Goal: Information Seeking & Learning: Learn about a topic

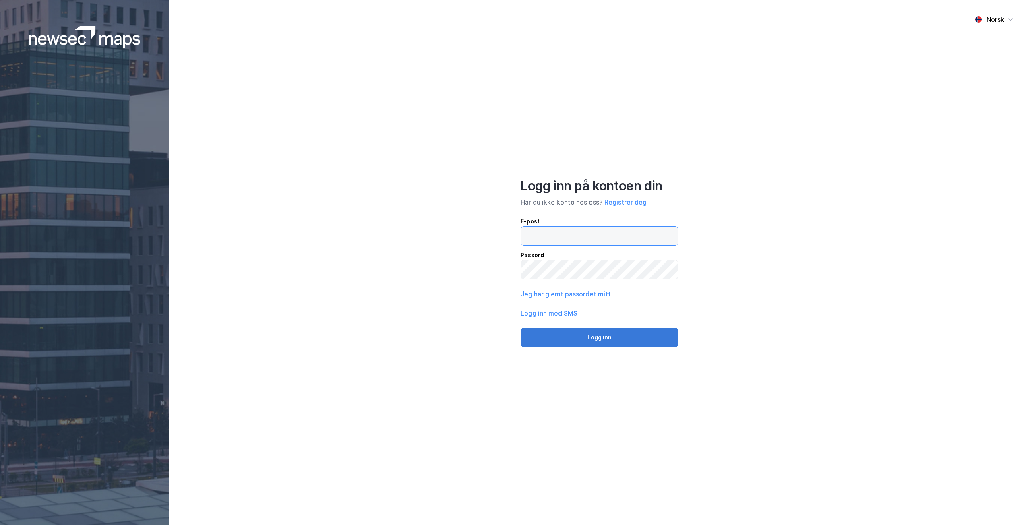
type input "[EMAIL_ADDRESS][PERSON_NAME][DOMAIN_NAME]"
click at [552, 333] on button "Logg inn" at bounding box center [600, 337] width 158 height 19
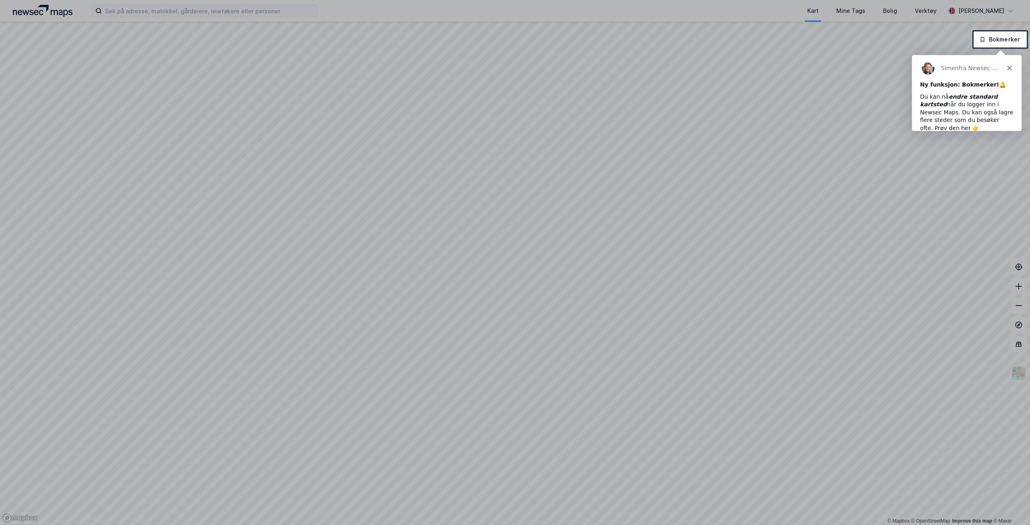
click at [229, 10] on div at bounding box center [515, 15] width 1030 height 31
click at [236, 6] on div at bounding box center [515, 15] width 1030 height 31
click at [219, 9] on div at bounding box center [515, 15] width 1030 height 31
drag, startPoint x: 214, startPoint y: 17, endPoint x: 762, endPoint y: 4, distance: 548.7
click at [215, 17] on div at bounding box center [515, 15] width 1030 height 31
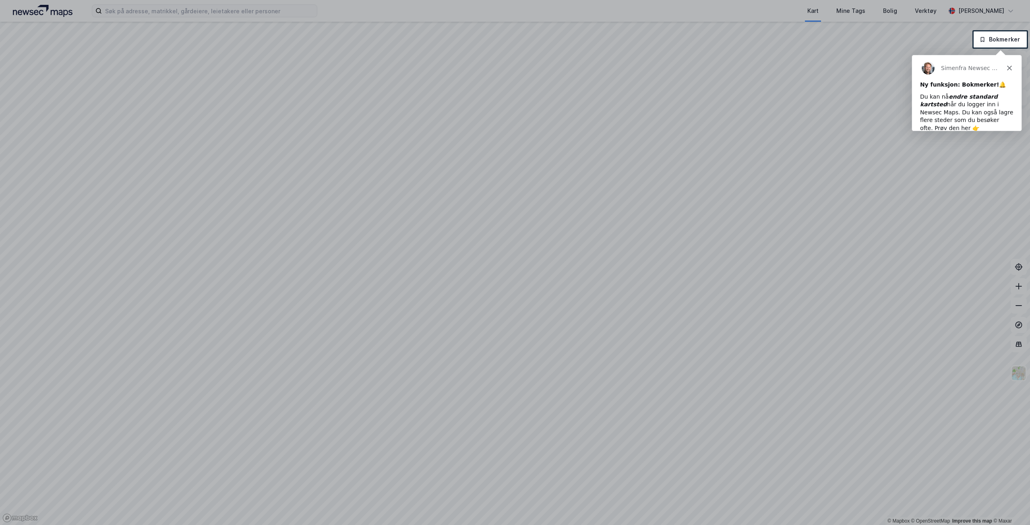
click at [1007, 66] on polygon "Lukk" at bounding box center [1009, 67] width 5 height 5
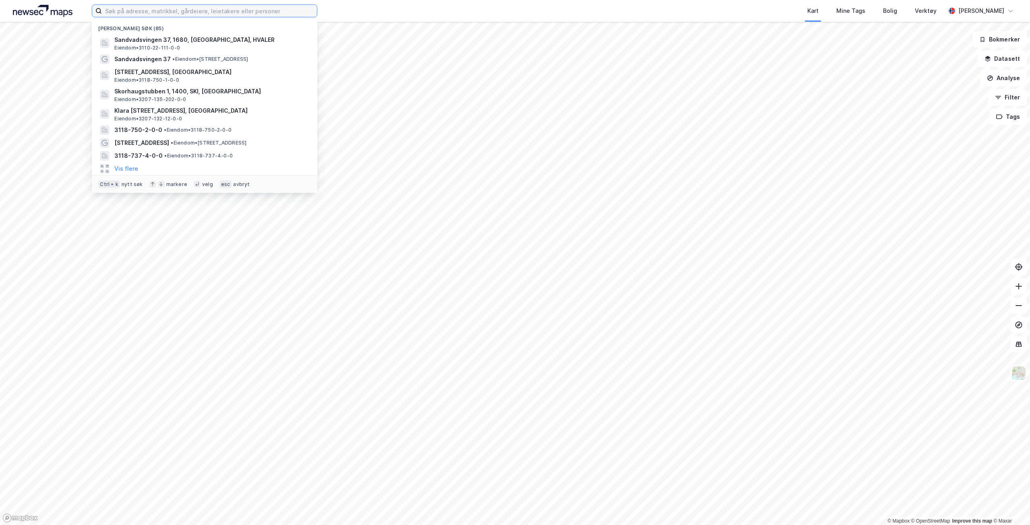
click at [270, 16] on input at bounding box center [209, 11] width 215 height 12
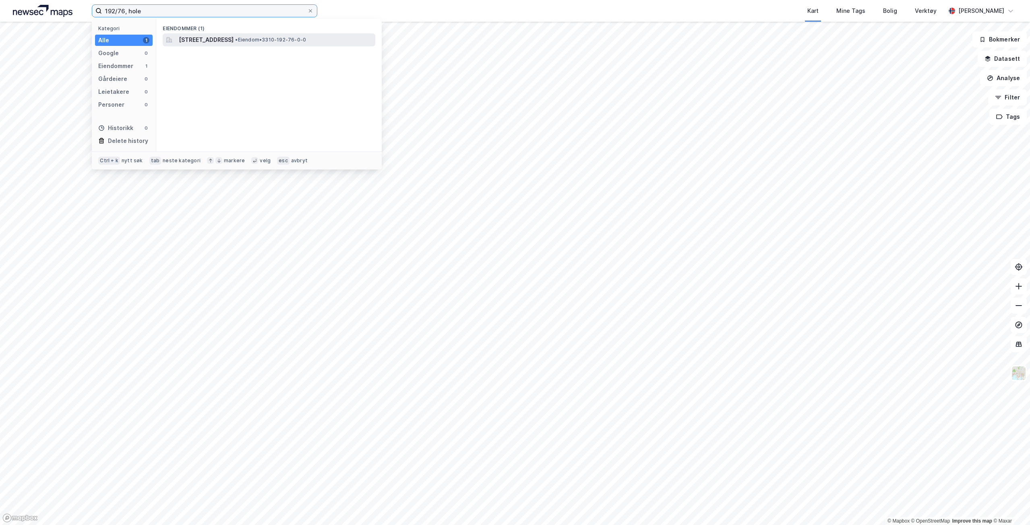
type input "192/76, hole"
click at [238, 37] on span "•" at bounding box center [236, 40] width 2 height 6
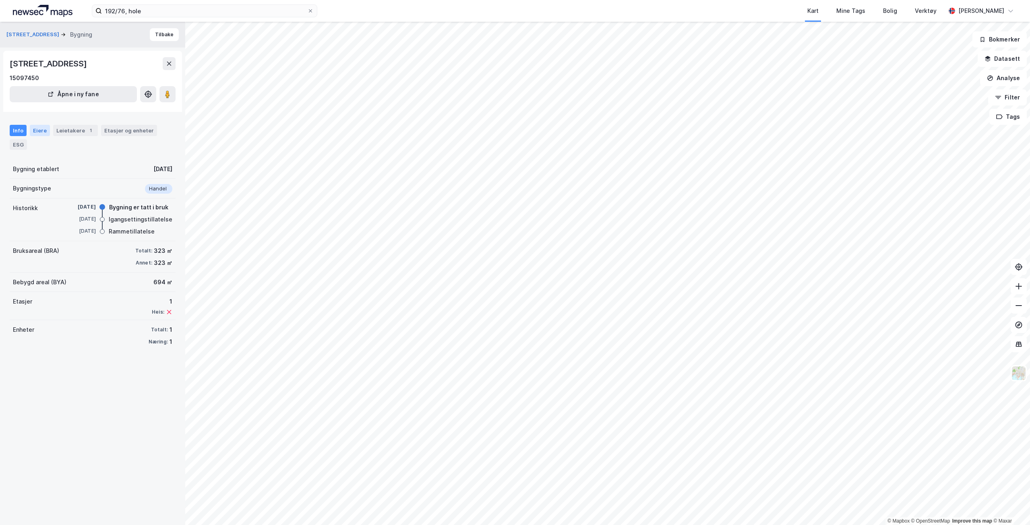
click at [35, 126] on div "Eiere" at bounding box center [40, 130] width 20 height 11
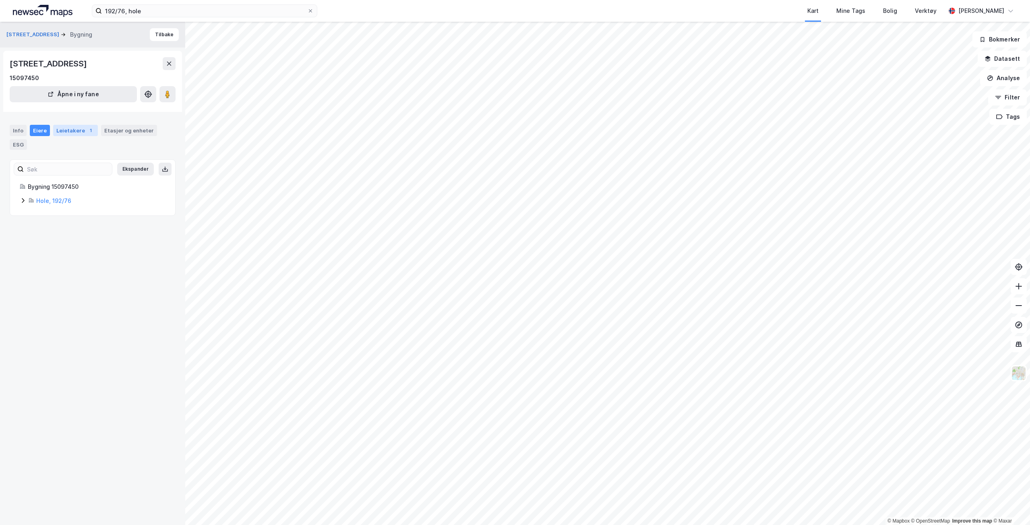
click at [61, 126] on div "Leietakere 1" at bounding box center [75, 130] width 45 height 11
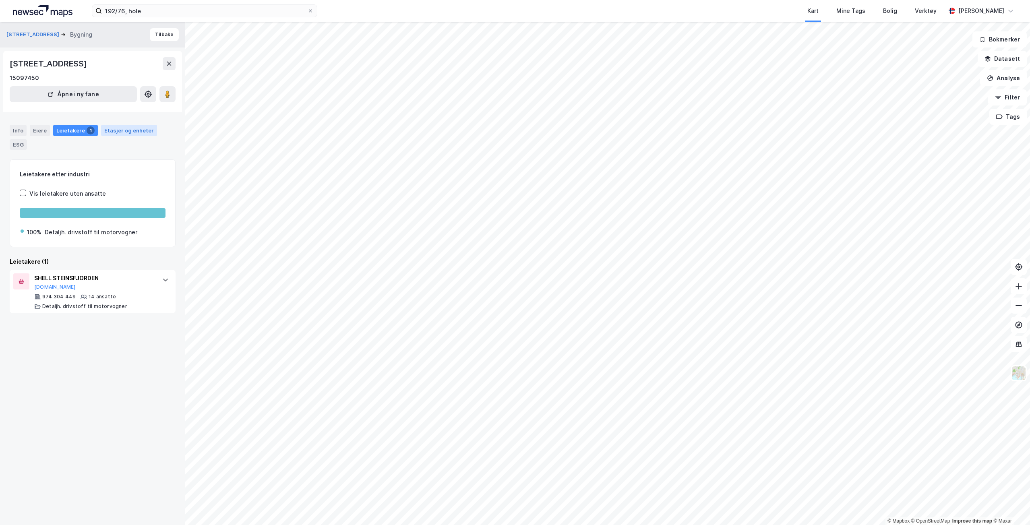
click at [123, 131] on div "Etasjer og enheter" at bounding box center [129, 130] width 50 height 7
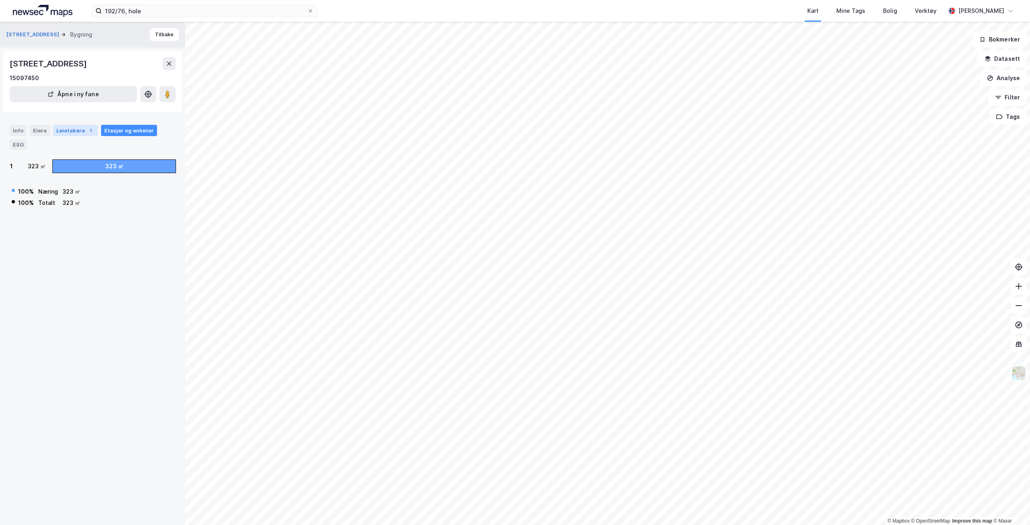
click at [67, 129] on div "Leietakere 1" at bounding box center [75, 130] width 45 height 11
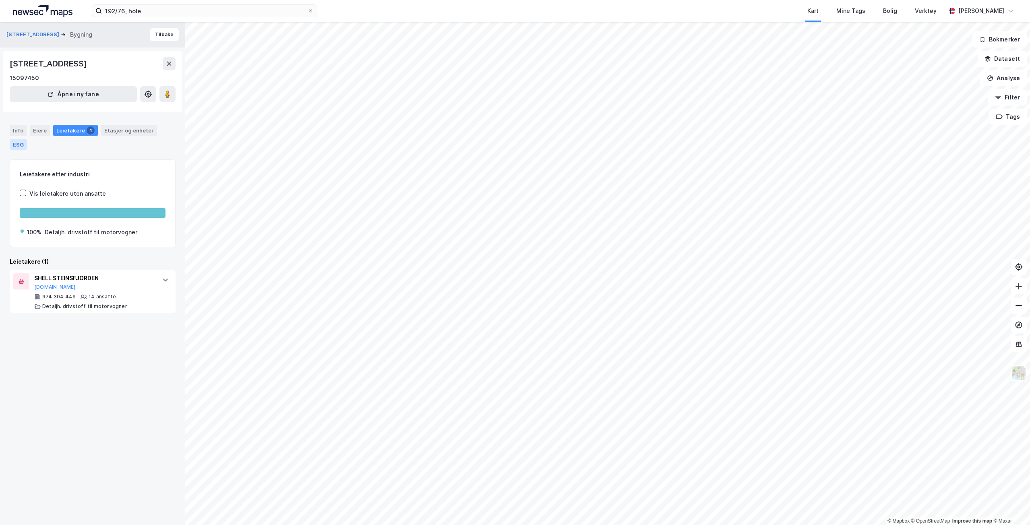
click at [16, 143] on div "ESG" at bounding box center [18, 144] width 17 height 10
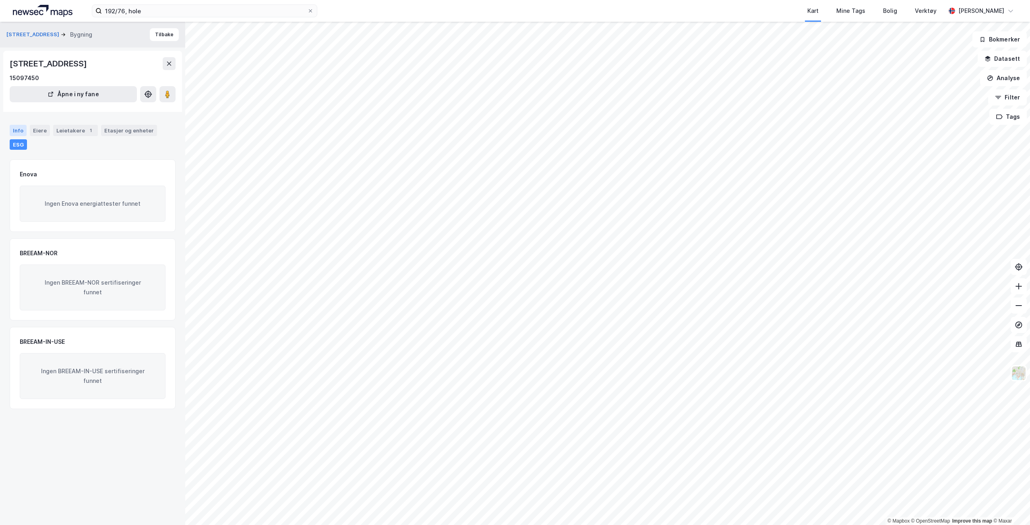
click at [18, 127] on div "Info" at bounding box center [18, 130] width 17 height 11
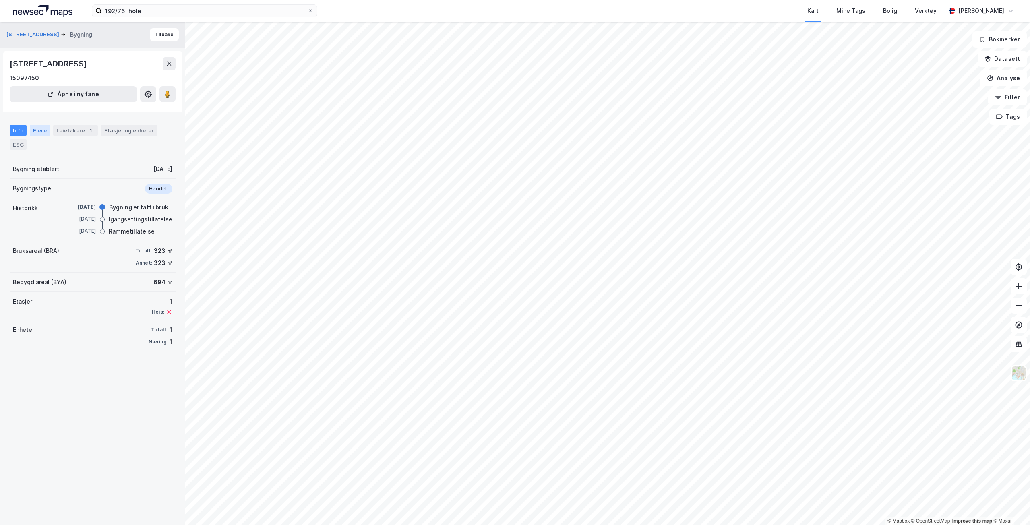
drag, startPoint x: 30, startPoint y: 130, endPoint x: 35, endPoint y: 130, distance: 5.6
click at [33, 130] on div "Eiere" at bounding box center [40, 130] width 20 height 11
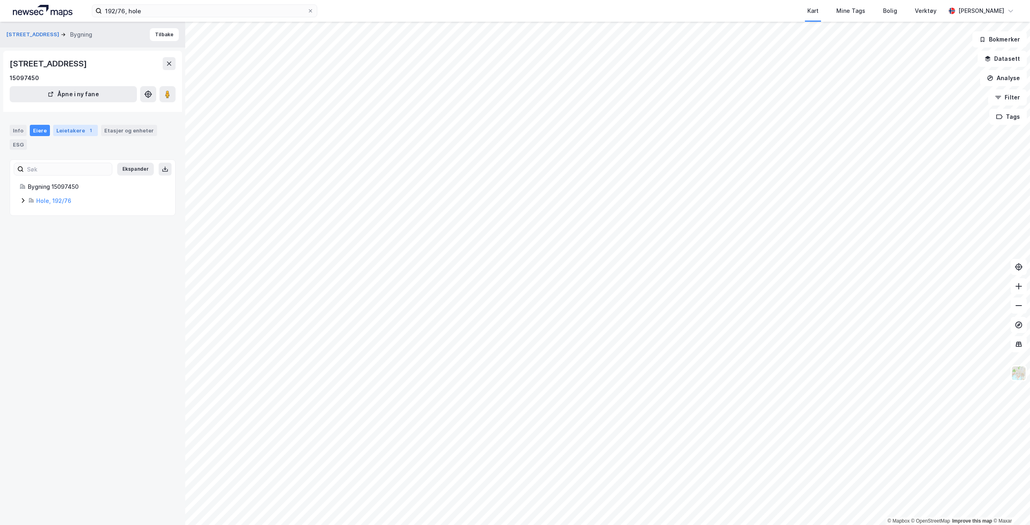
click at [67, 125] on div "Leietakere 1" at bounding box center [75, 130] width 45 height 11
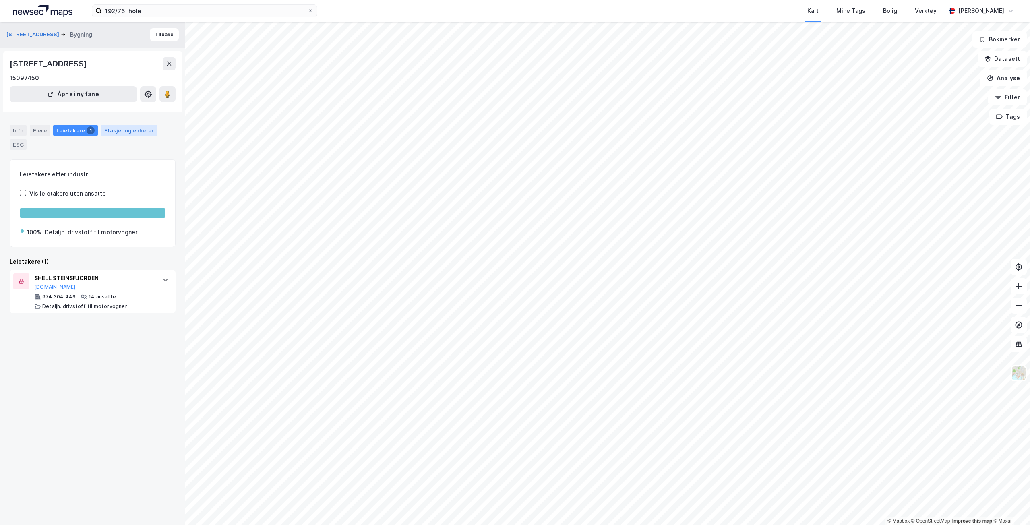
click at [116, 132] on div "Etasjer og enheter" at bounding box center [129, 130] width 50 height 7
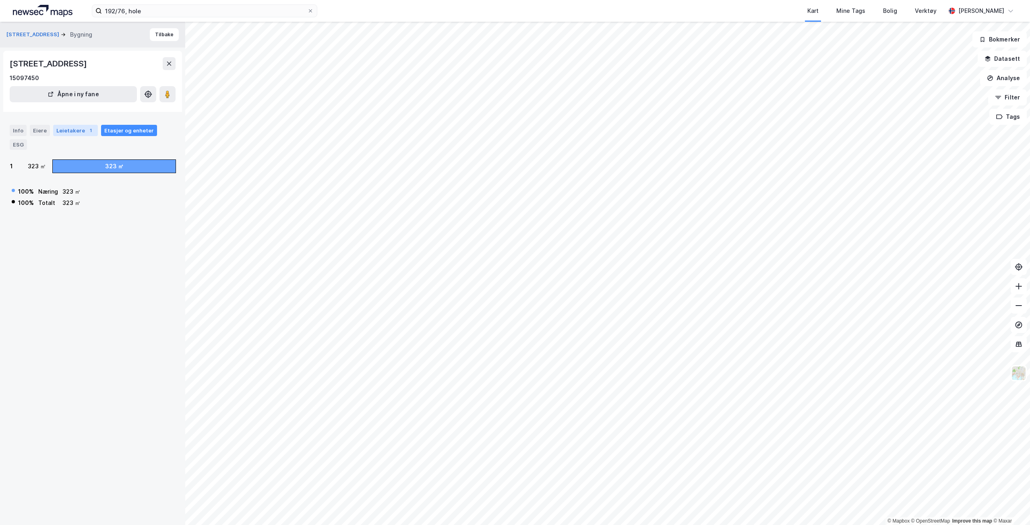
click at [81, 133] on div "Leietakere 1" at bounding box center [75, 130] width 45 height 11
